Goal: Navigation & Orientation: Find specific page/section

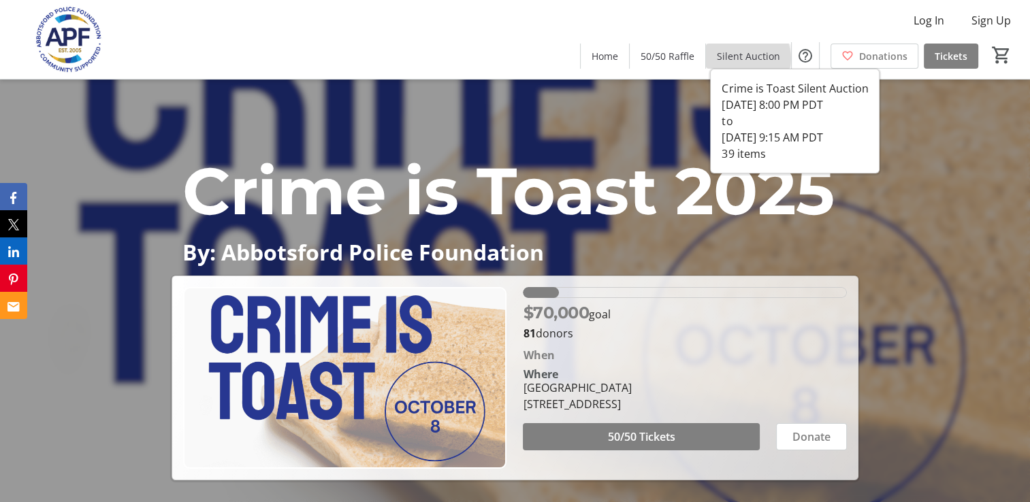
click at [746, 59] on span "Silent Auction" at bounding box center [748, 56] width 63 height 14
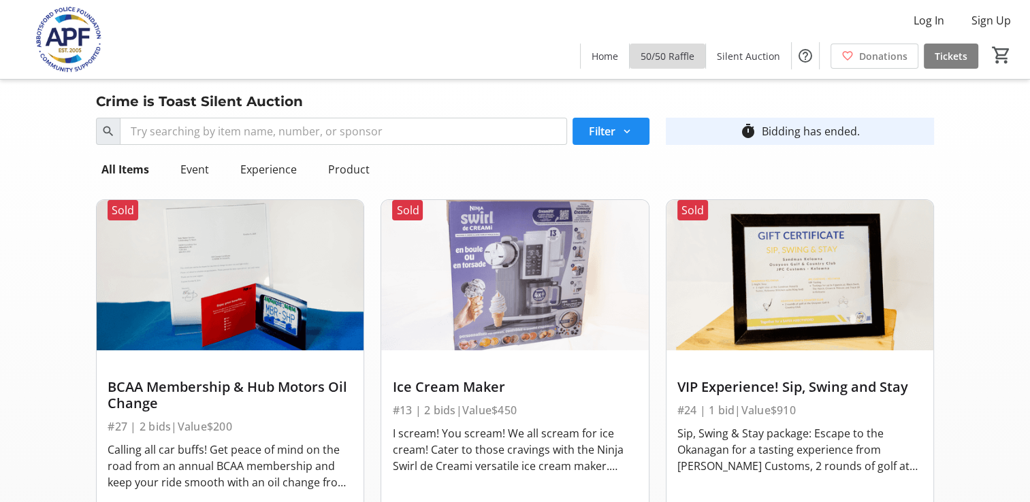
click at [659, 57] on span "50/50 Raffle" at bounding box center [668, 56] width 54 height 14
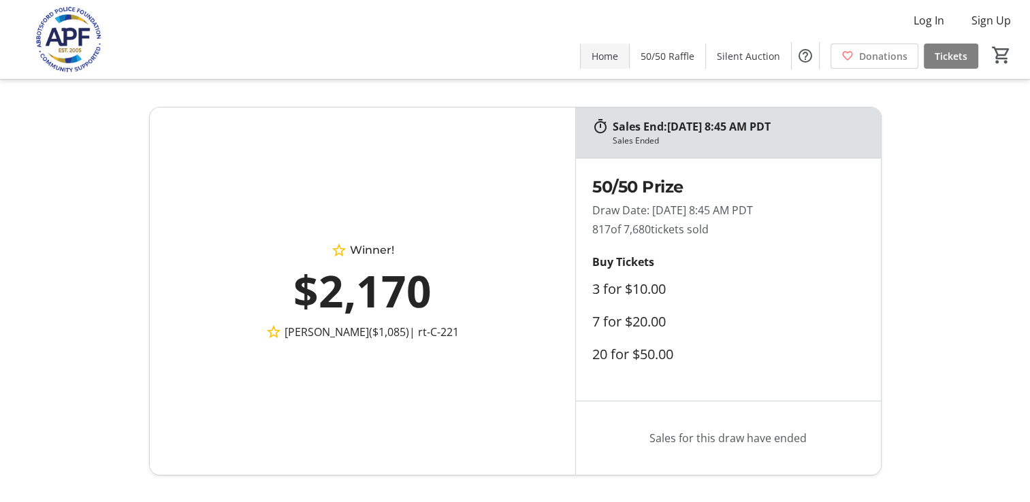
click at [612, 59] on span "Home" at bounding box center [605, 56] width 27 height 14
